Goal: Find contact information: Find contact information

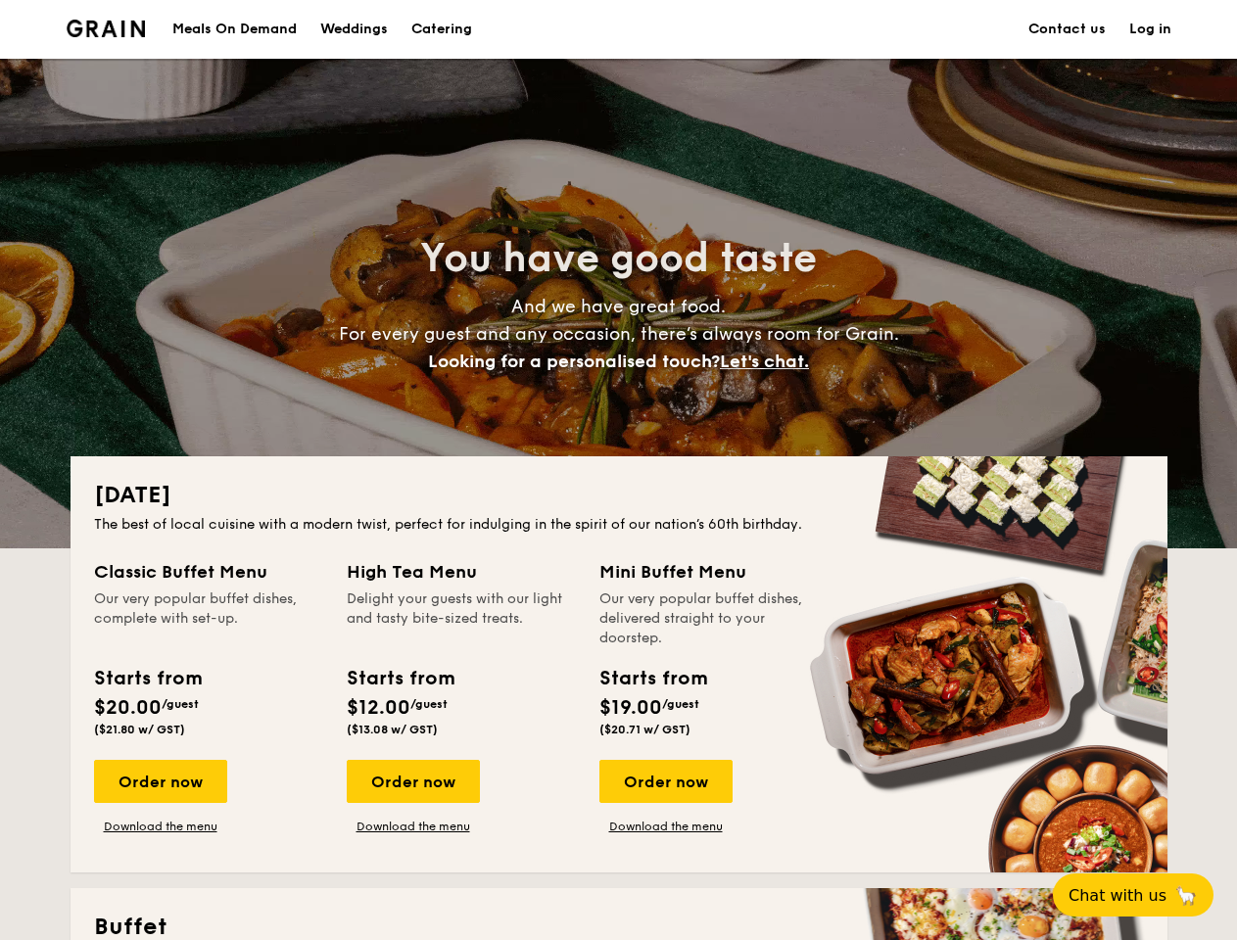
click at [618, 470] on div "[DATE] The best of local cuisine with a modern twist, perfect for indulging in …" at bounding box center [619, 664] width 1097 height 416
click at [1150, 29] on link "Log in" at bounding box center [1150, 29] width 42 height 59
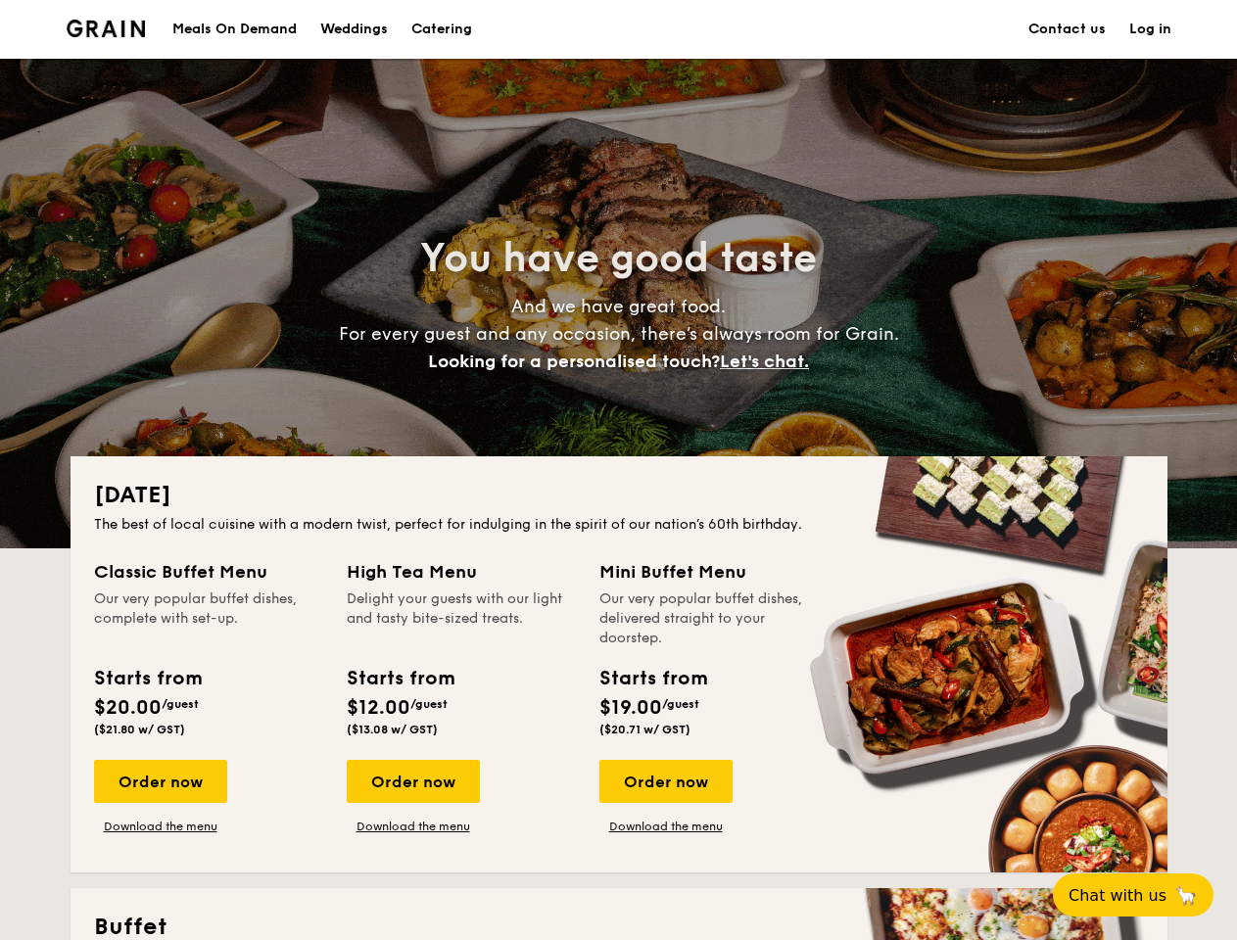
click at [770, 361] on span "Let's chat." at bounding box center [764, 362] width 89 height 22
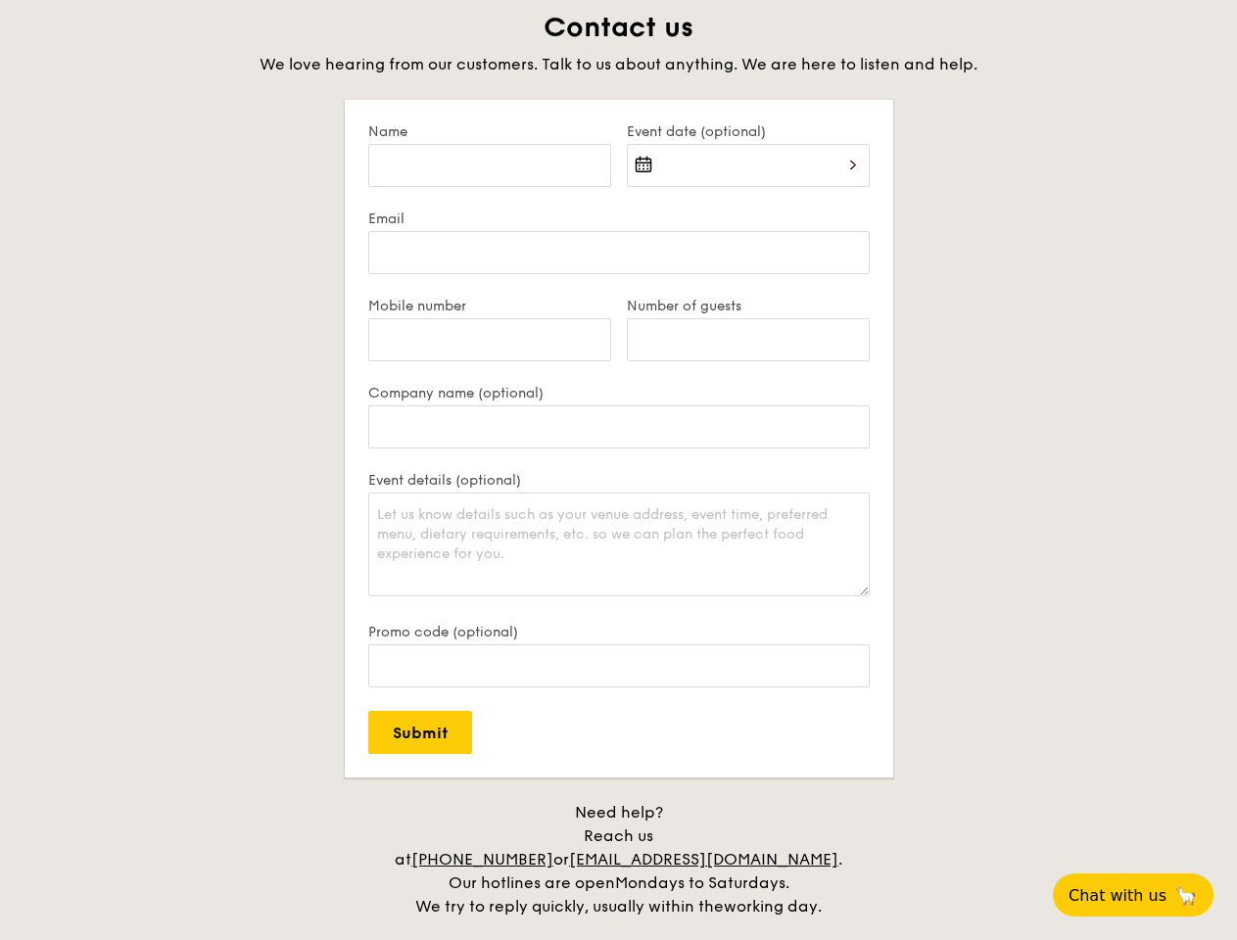
click at [1144, 895] on span "Chat with us" at bounding box center [1117, 895] width 98 height 19
